Goal: Transaction & Acquisition: Subscribe to service/newsletter

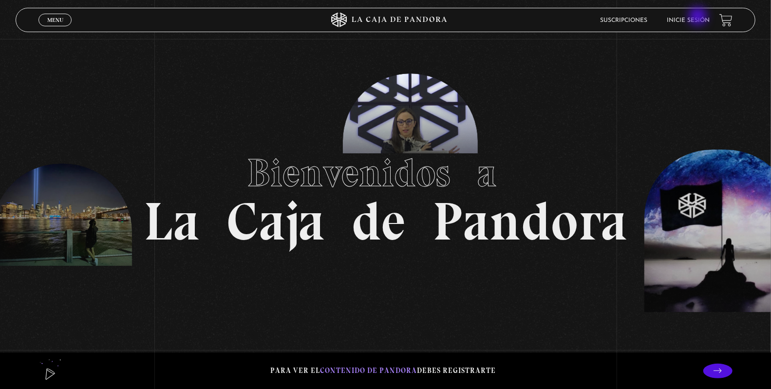
click at [699, 18] on link "Inicie sesión" at bounding box center [688, 21] width 43 height 6
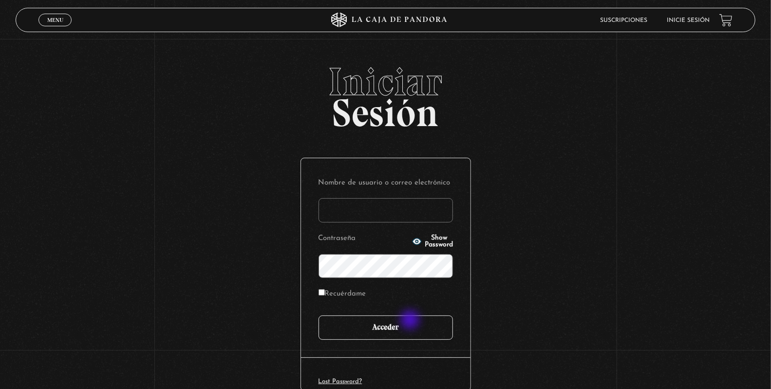
type input "[PERSON_NAME]"
click at [411, 321] on input "Acceder" at bounding box center [385, 328] width 134 height 24
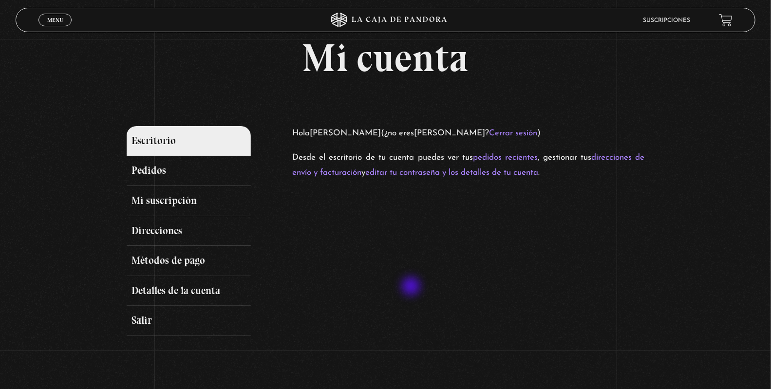
scroll to position [45, 0]
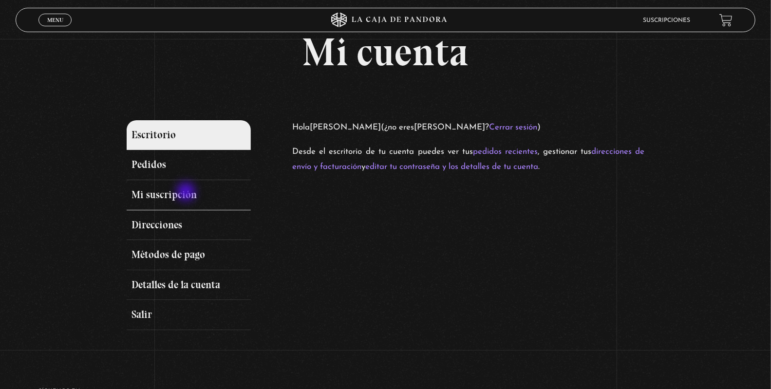
click at [187, 193] on link "Mi suscripción" at bounding box center [189, 195] width 124 height 30
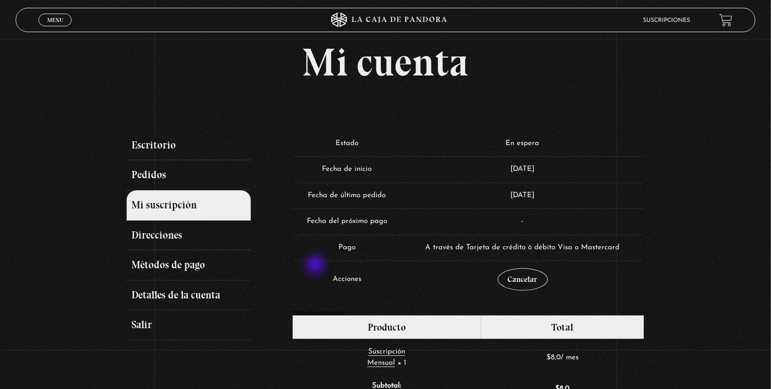
scroll to position [32, 0]
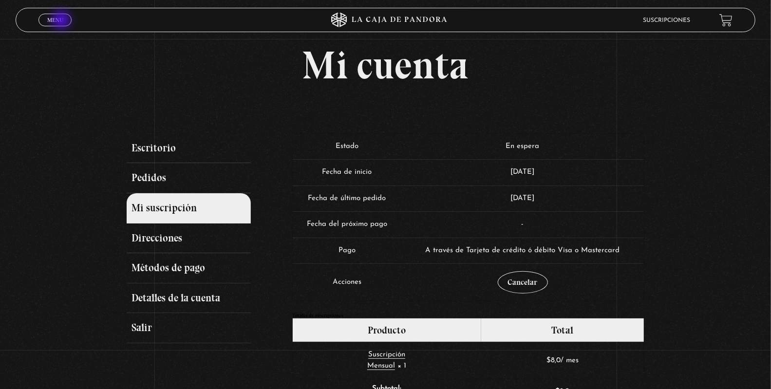
click at [62, 21] on span "Menu" at bounding box center [55, 20] width 16 height 6
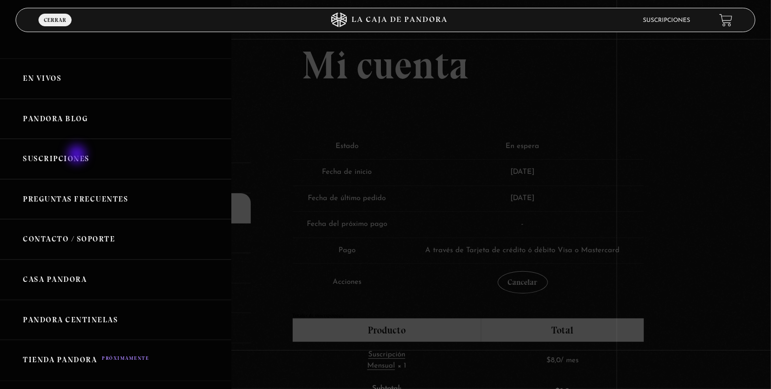
click at [78, 155] on link "Suscripciones" at bounding box center [115, 159] width 231 height 40
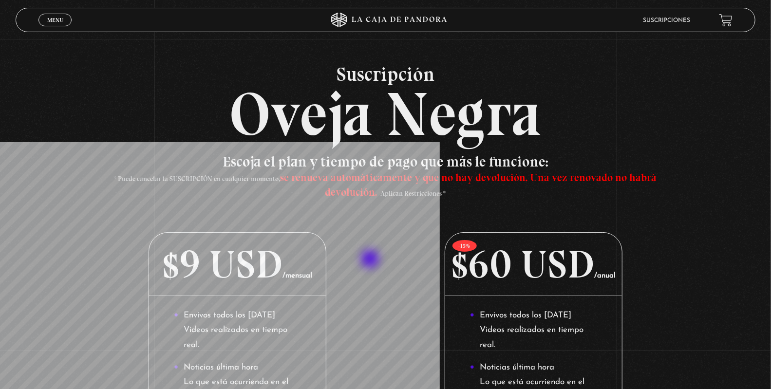
scroll to position [15, 0]
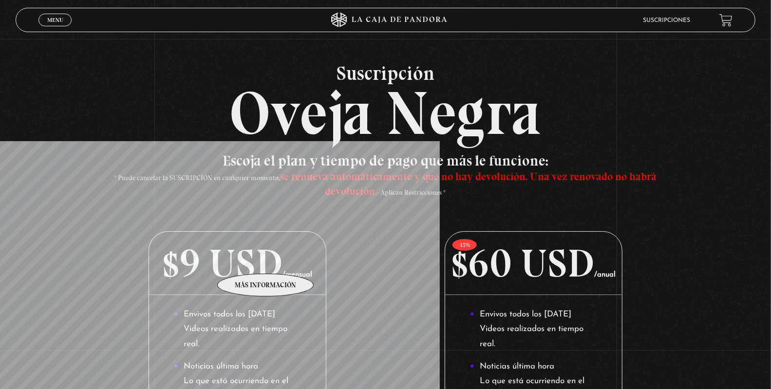
click at [265, 259] on p "$9 USD /mensual" at bounding box center [237, 263] width 177 height 63
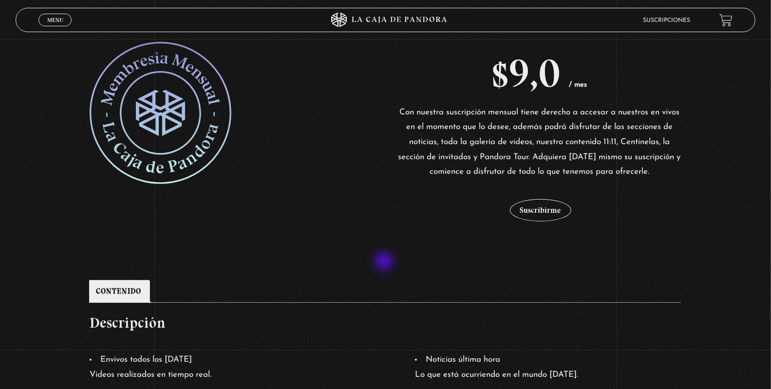
scroll to position [174, 0]
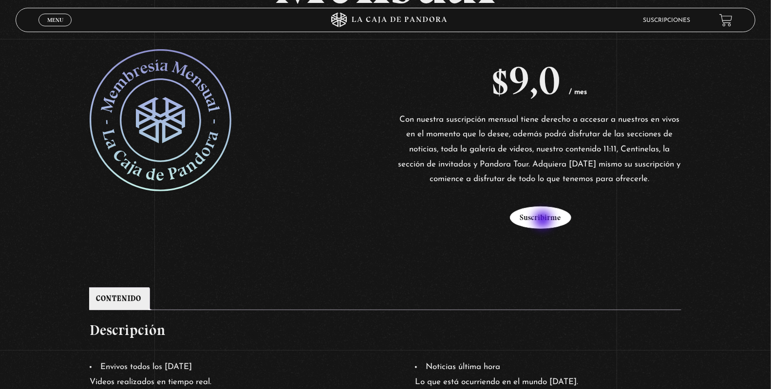
click at [544, 221] on button "Suscribirme" at bounding box center [540, 217] width 61 height 22
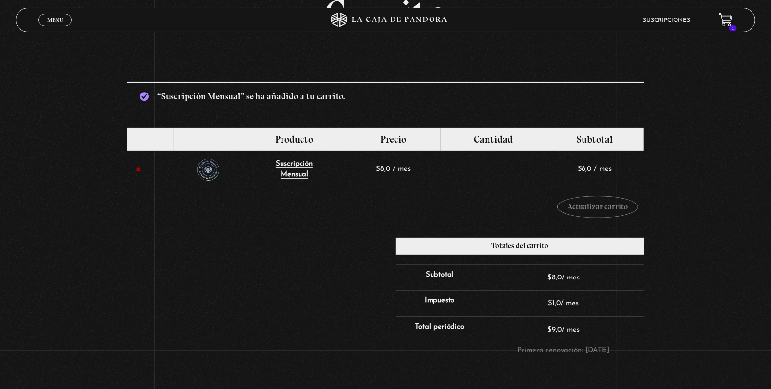
scroll to position [116, 0]
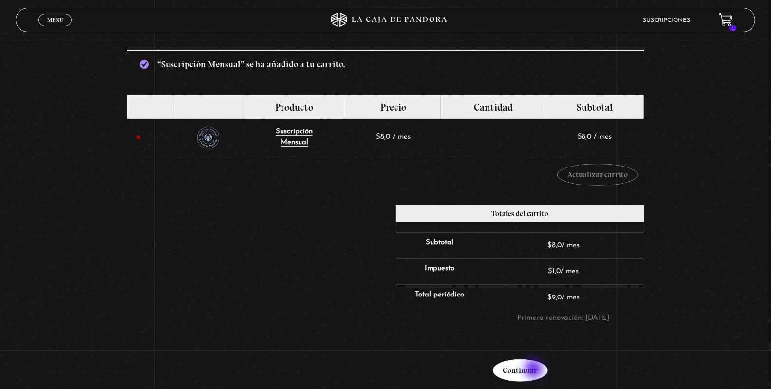
click at [535, 370] on link "Continuar" at bounding box center [520, 370] width 55 height 22
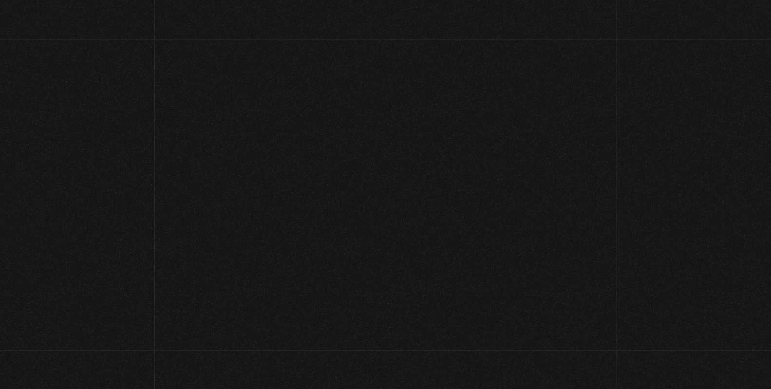
select select "CR-C"
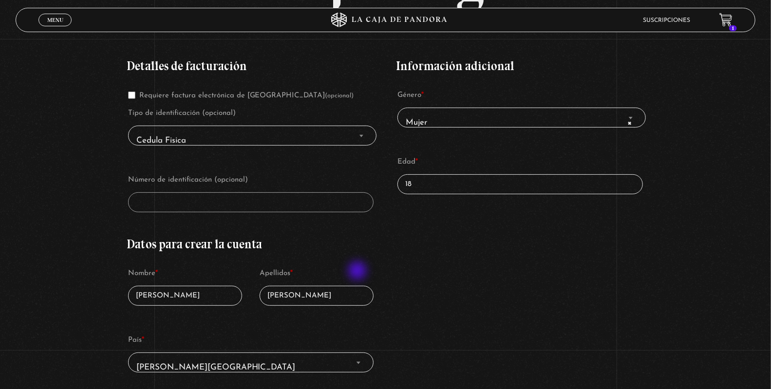
scroll to position [167, 0]
click at [444, 184] on input "18" at bounding box center [520, 185] width 246 height 20
type input "1"
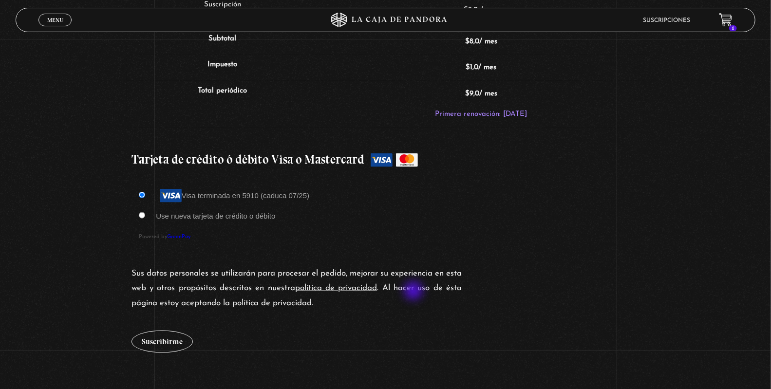
scroll to position [803, 0]
click at [147, 211] on li "Use nueva tarjeta de crédito o débito" at bounding box center [385, 215] width 493 height 17
type input "28"
click at [145, 211] on input "Use nueva tarjeta de crédito o débito" at bounding box center [142, 214] width 6 height 6
radio input "true"
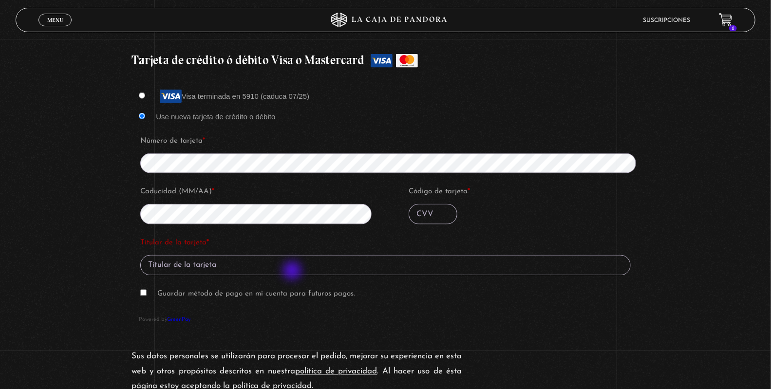
scroll to position [902, 0]
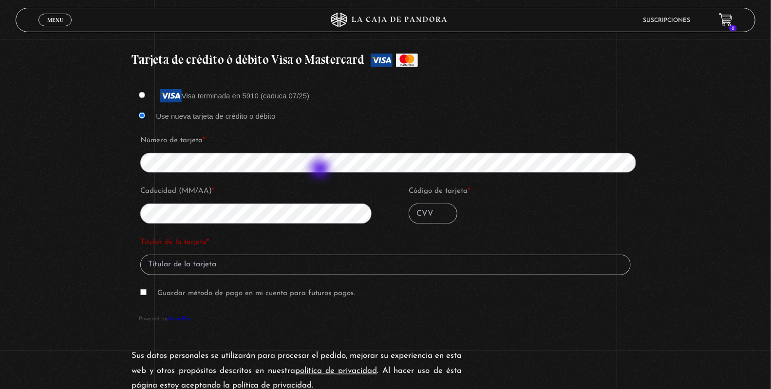
type input "273"
type input "Maria Jose Cordero Salguero"
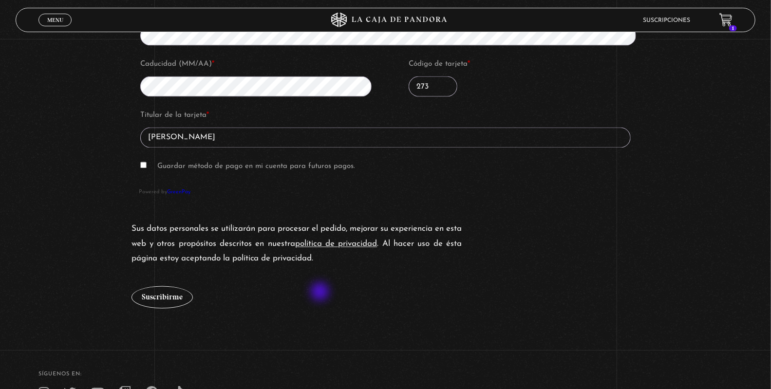
scroll to position [1031, 0]
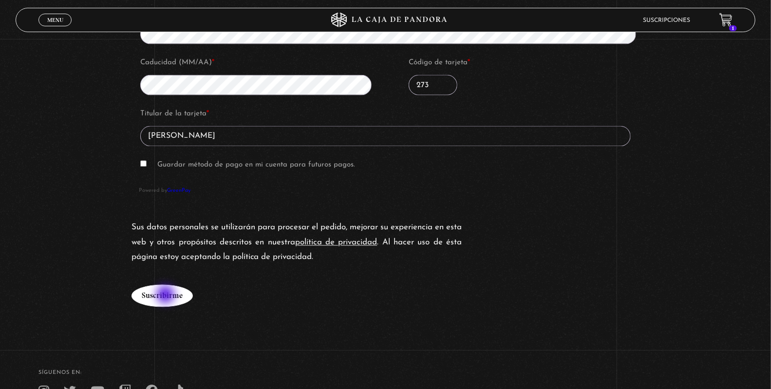
click at [161, 295] on button "Suscribirme" at bounding box center [161, 296] width 61 height 22
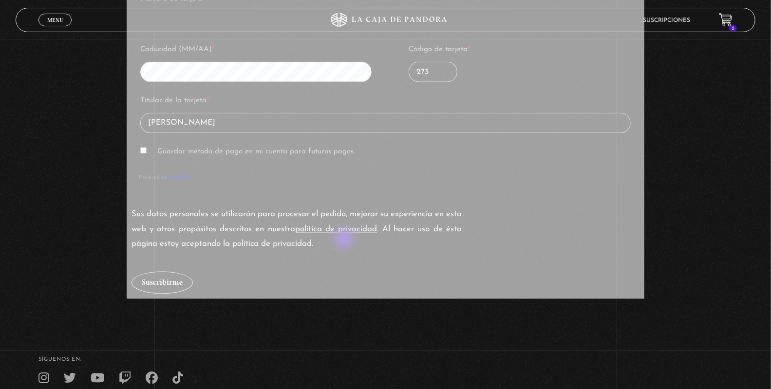
scroll to position [1061, 0]
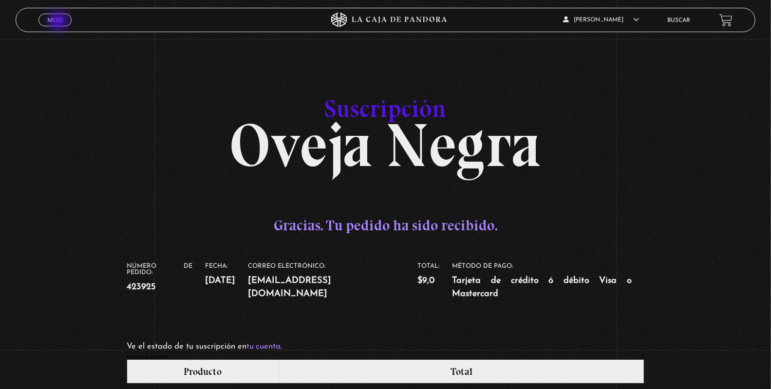
click at [59, 19] on span "Menu" at bounding box center [55, 20] width 16 height 6
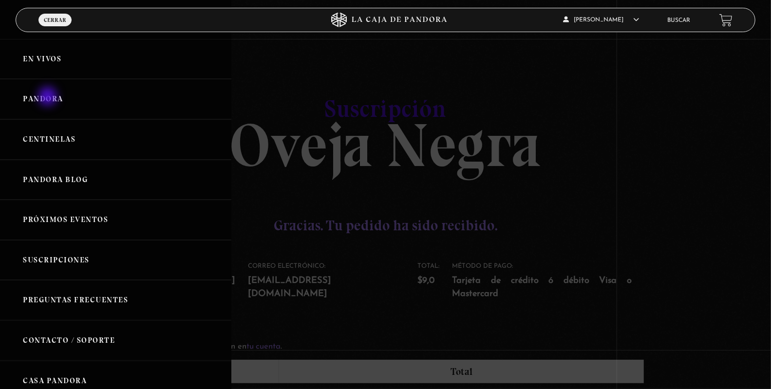
click at [49, 97] on link "Pandora" at bounding box center [115, 99] width 231 height 40
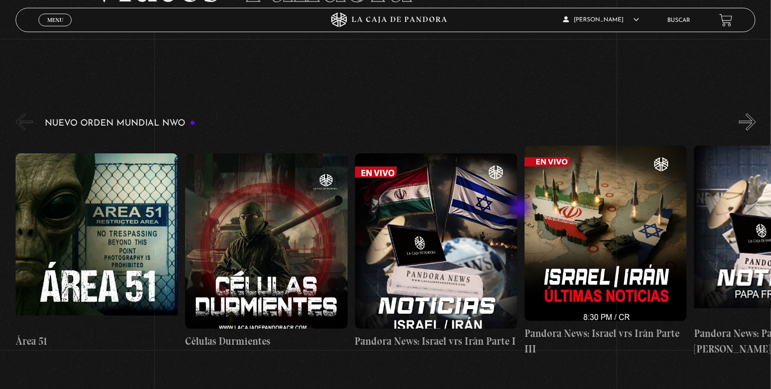
scroll to position [101, 0]
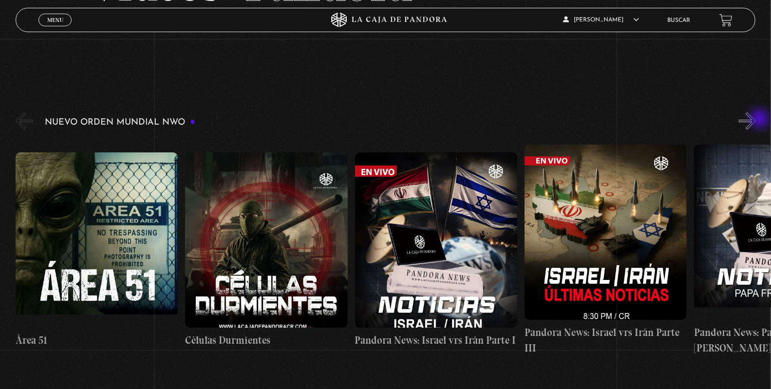
click at [756, 120] on button "»" at bounding box center [747, 120] width 17 height 17
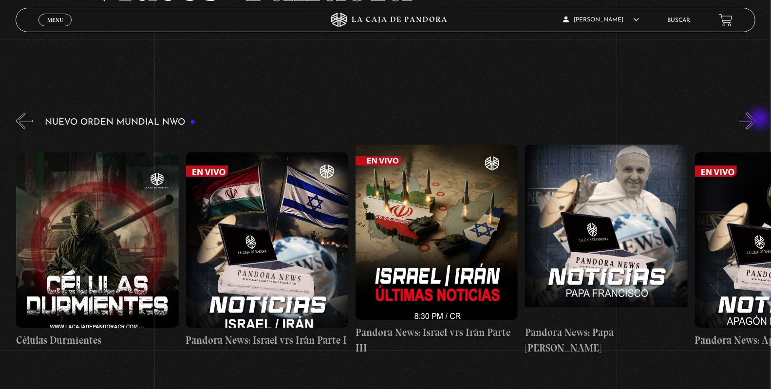
scroll to position [0, 169]
click at [756, 120] on button "»" at bounding box center [747, 120] width 17 height 17
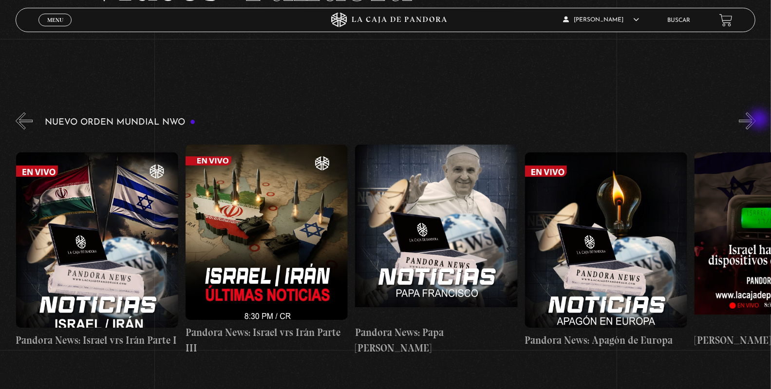
scroll to position [0, 339]
click at [756, 120] on button "»" at bounding box center [747, 120] width 17 height 17
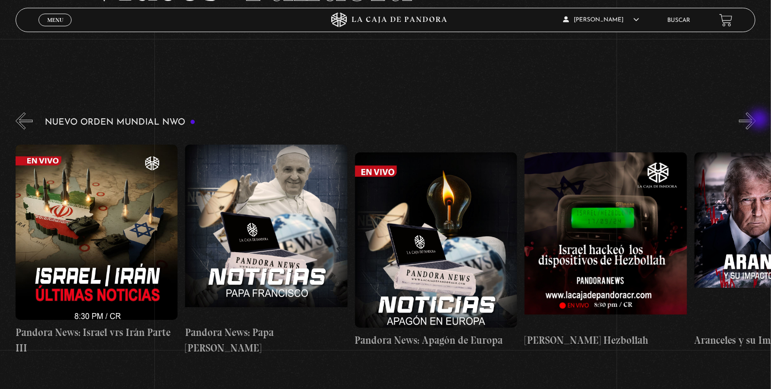
click at [756, 120] on button "»" at bounding box center [747, 120] width 17 height 17
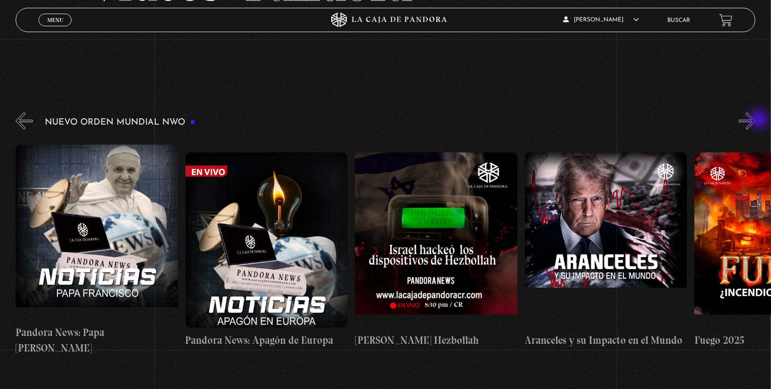
scroll to position [0, 678]
click at [756, 119] on button "»" at bounding box center [747, 120] width 17 height 17
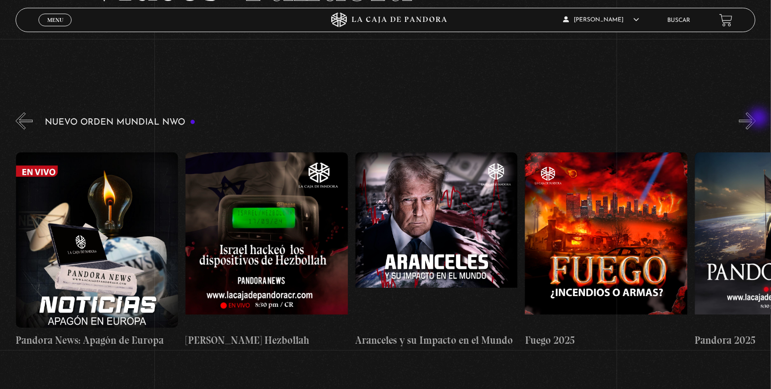
scroll to position [0, 848]
click at [32, 118] on button "«" at bounding box center [24, 120] width 17 height 17
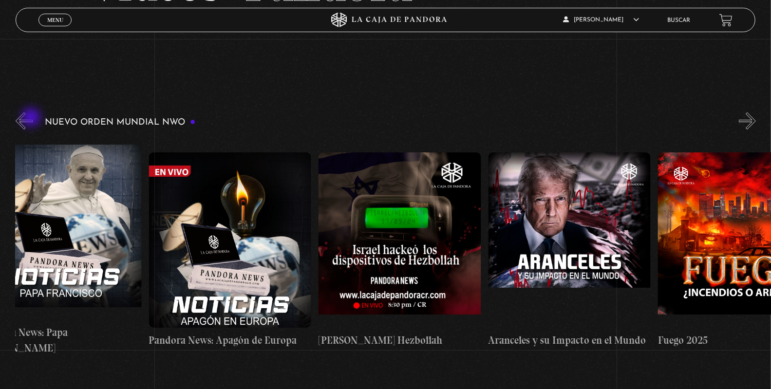
click at [32, 118] on button "«" at bounding box center [24, 120] width 17 height 17
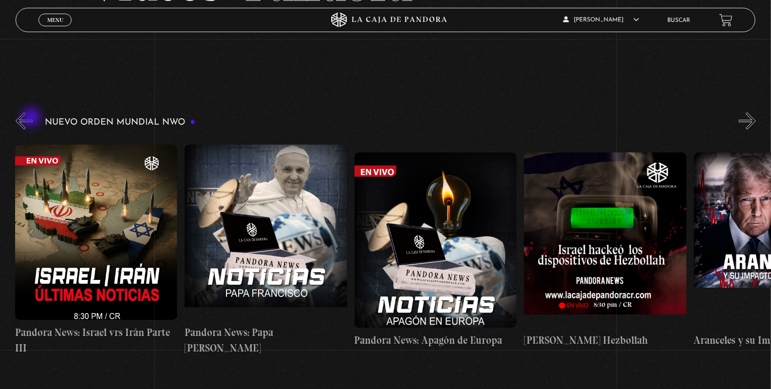
click at [32, 118] on button "«" at bounding box center [24, 120] width 17 height 17
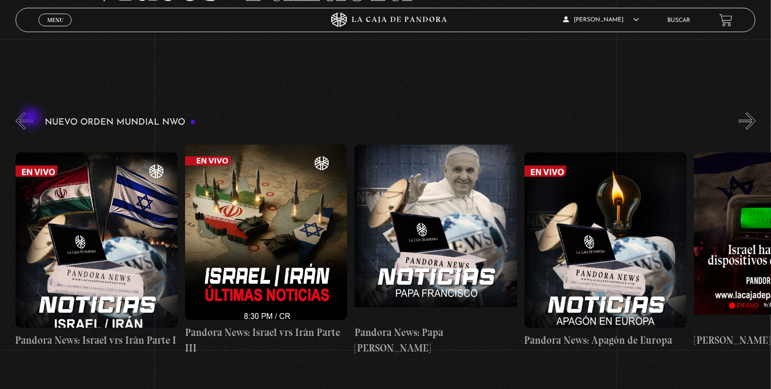
click at [32, 118] on button "«" at bounding box center [24, 120] width 17 height 17
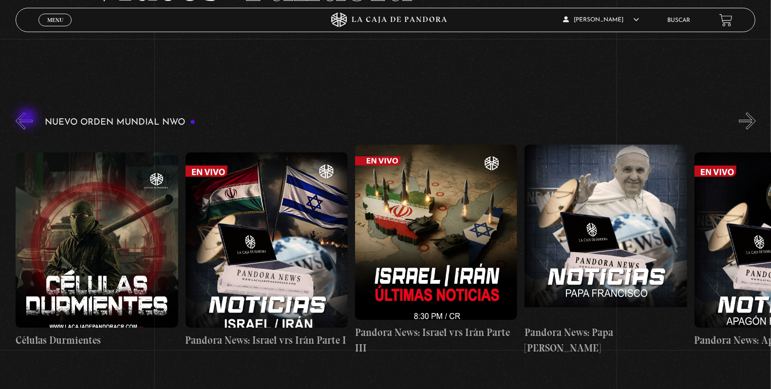
click at [28, 119] on button "«" at bounding box center [24, 120] width 17 height 17
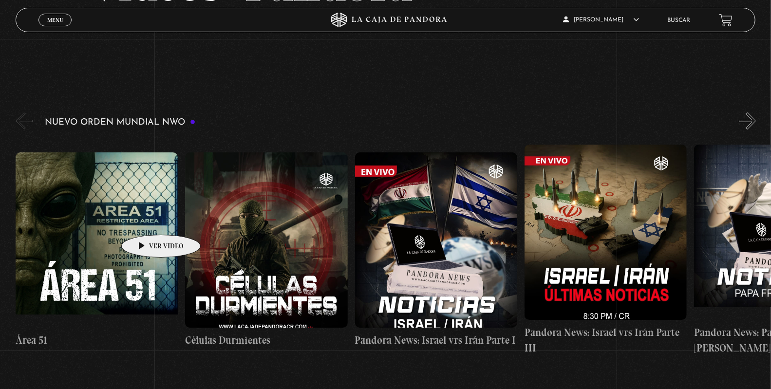
scroll to position [0, 0]
click at [132, 217] on figure at bounding box center [97, 239] width 162 height 175
